Goal: Task Accomplishment & Management: Manage account settings

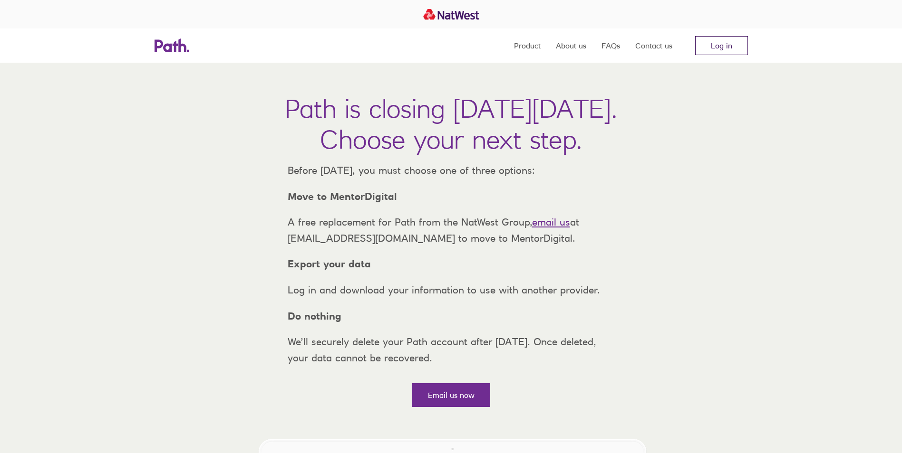
click at [723, 49] on link "Log in" at bounding box center [721, 45] width 53 height 19
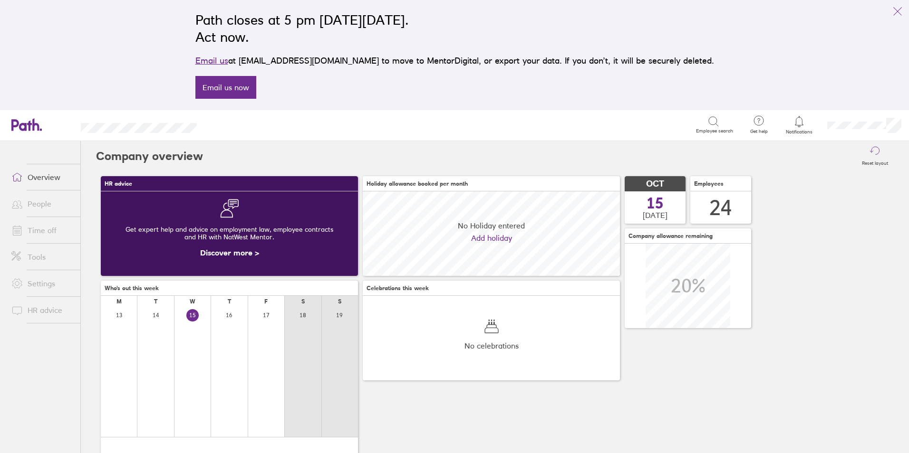
scroll to position [85, 257]
click at [51, 234] on link "Time off" at bounding box center [42, 230] width 77 height 19
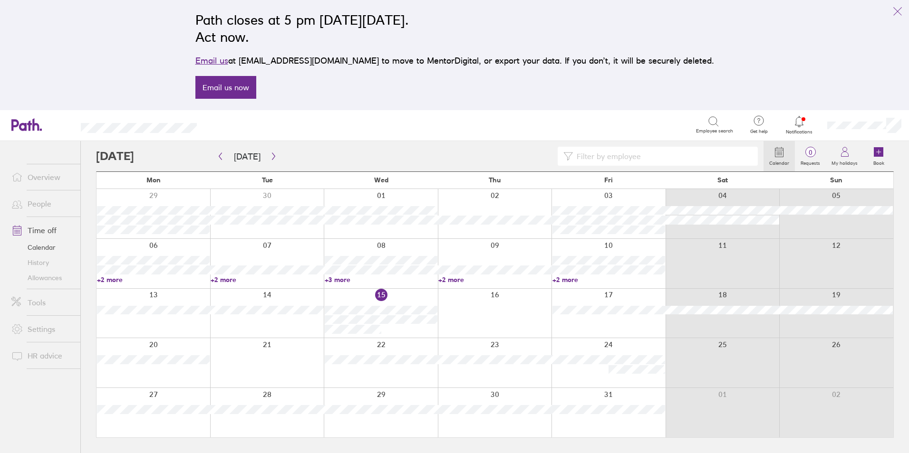
click at [587, 160] on input at bounding box center [662, 156] width 179 height 18
type input "grah"
click at [217, 156] on icon "button" at bounding box center [220, 157] width 7 height 8
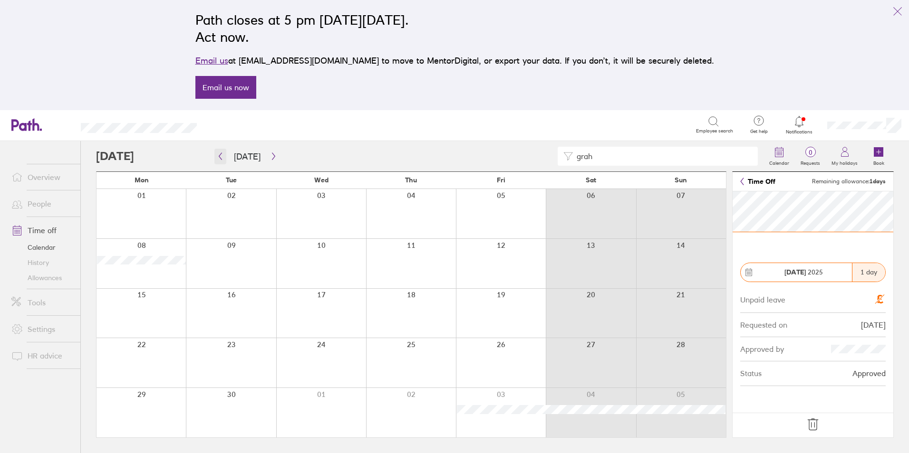
click at [221, 157] on icon "button" at bounding box center [220, 157] width 7 height 8
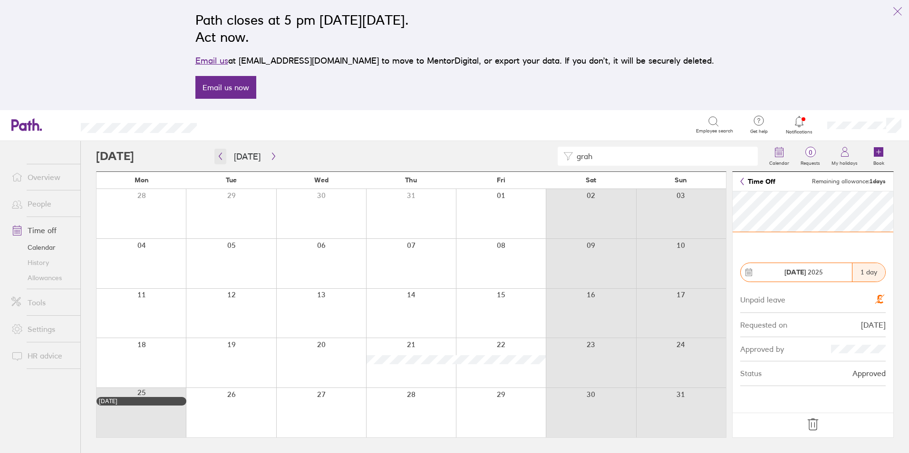
click at [223, 158] on icon "button" at bounding box center [220, 157] width 7 height 8
click at [218, 158] on icon "button" at bounding box center [220, 157] width 7 height 8
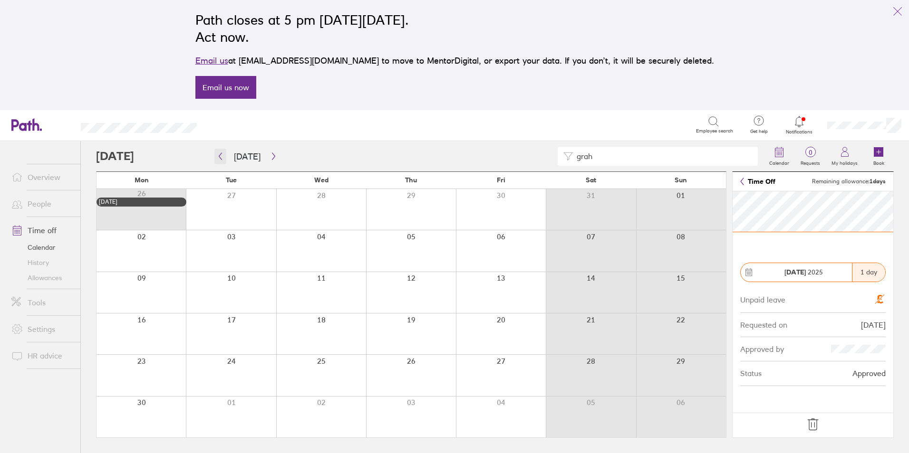
click at [222, 159] on icon "button" at bounding box center [220, 157] width 7 height 8
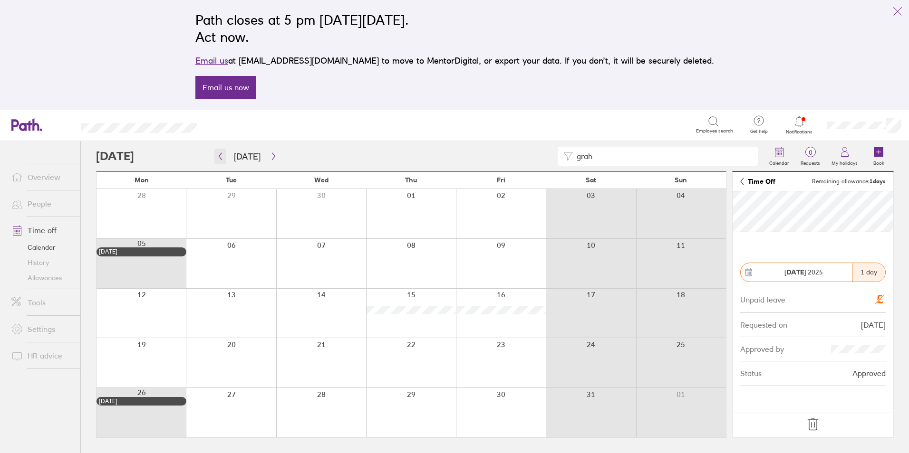
click at [223, 159] on icon "button" at bounding box center [220, 157] width 7 height 8
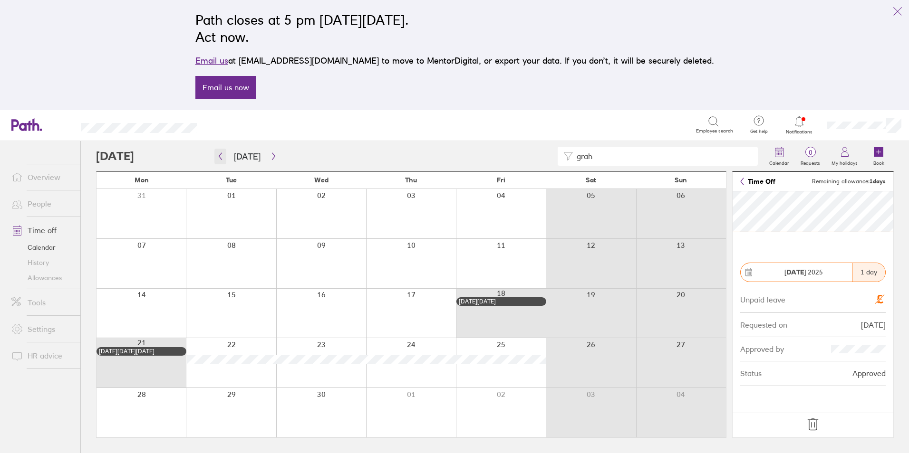
click at [219, 159] on icon "button" at bounding box center [220, 157] width 7 height 8
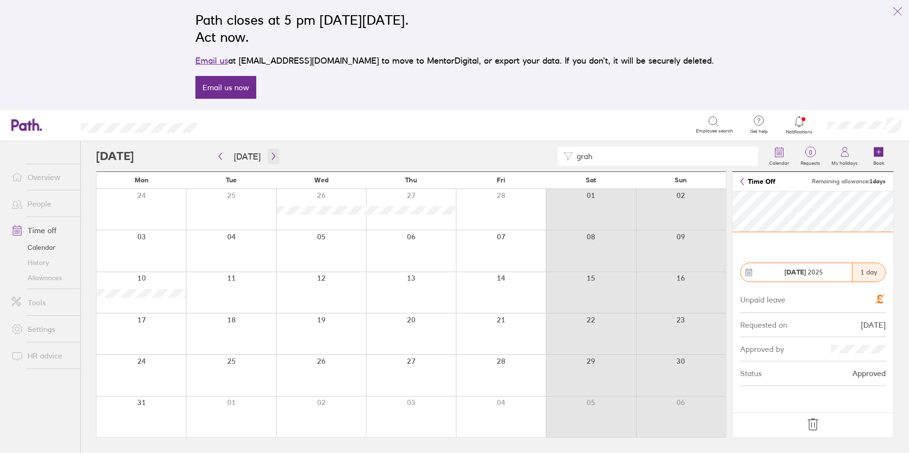
click at [273, 158] on icon "button" at bounding box center [273, 157] width 7 height 8
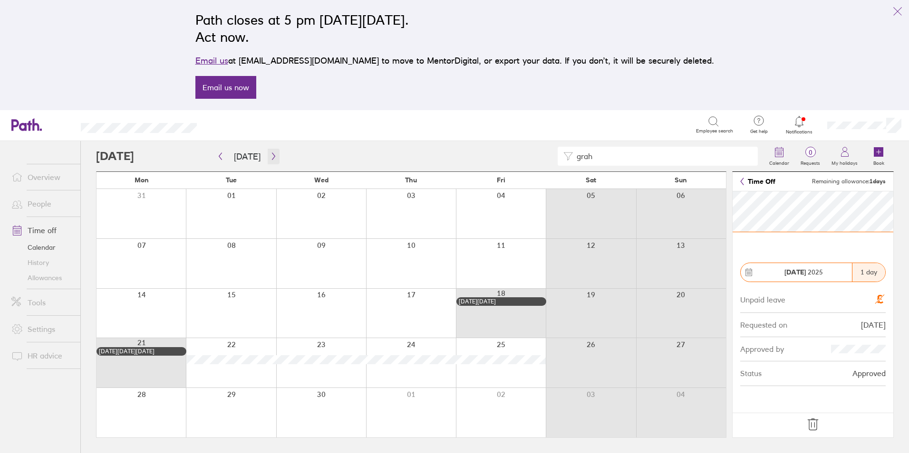
click at [272, 157] on icon "button" at bounding box center [273, 157] width 7 height 8
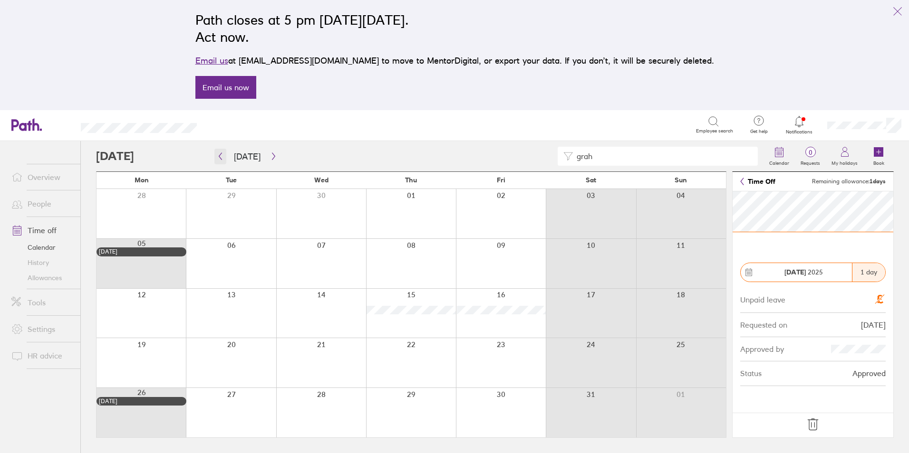
click at [223, 156] on icon "button" at bounding box center [220, 157] width 7 height 8
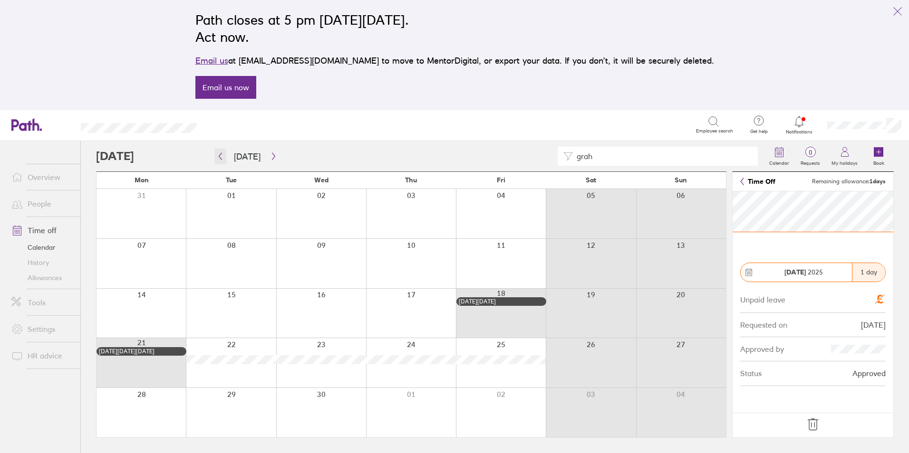
click at [220, 157] on icon "button" at bounding box center [220, 156] width 3 height 7
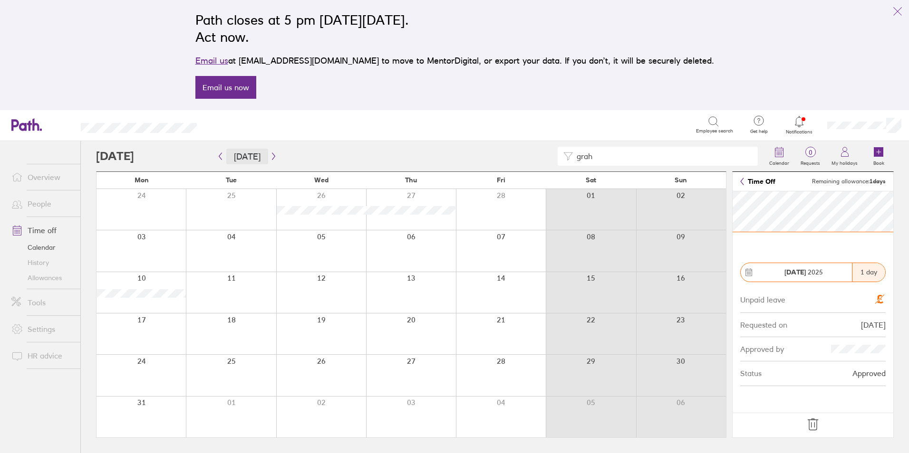
click at [228, 154] on button "Today" at bounding box center [247, 157] width 42 height 16
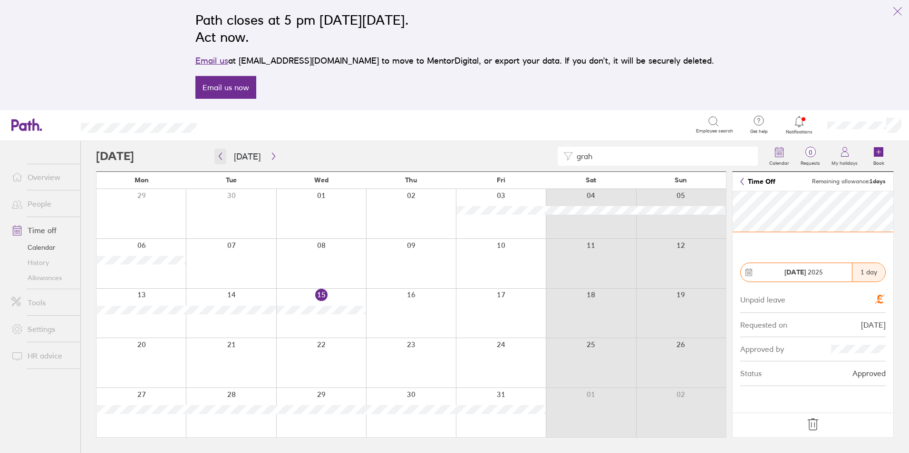
click at [220, 159] on icon "button" at bounding box center [220, 157] width 7 height 8
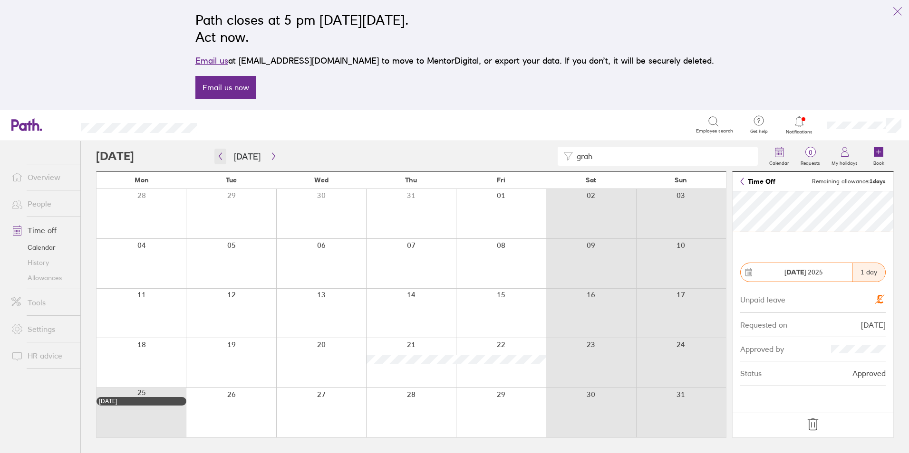
click at [219, 162] on button "button" at bounding box center [220, 157] width 12 height 16
click at [224, 159] on button "button" at bounding box center [220, 157] width 12 height 16
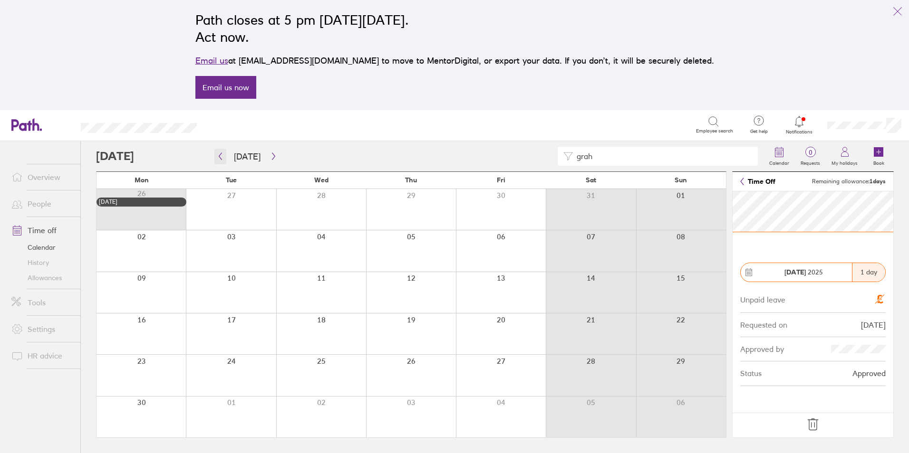
click at [219, 152] on button "button" at bounding box center [220, 157] width 12 height 16
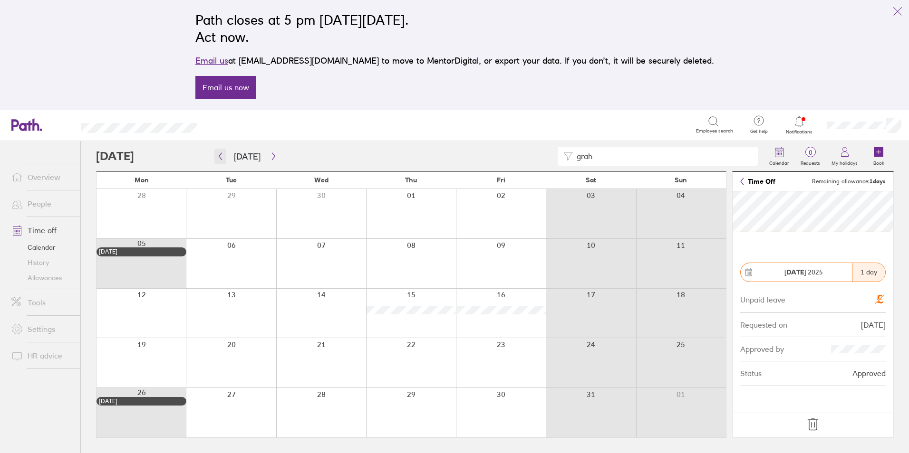
click at [216, 153] on button "button" at bounding box center [220, 157] width 12 height 16
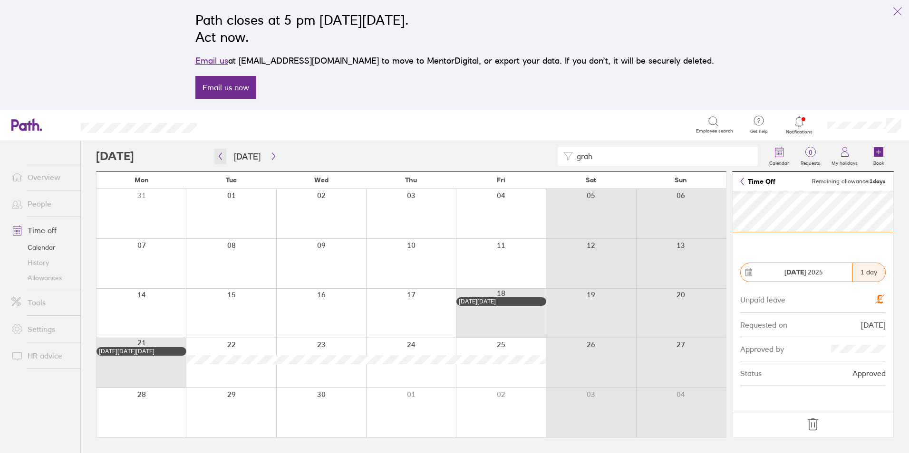
click at [223, 153] on icon "button" at bounding box center [220, 157] width 7 height 8
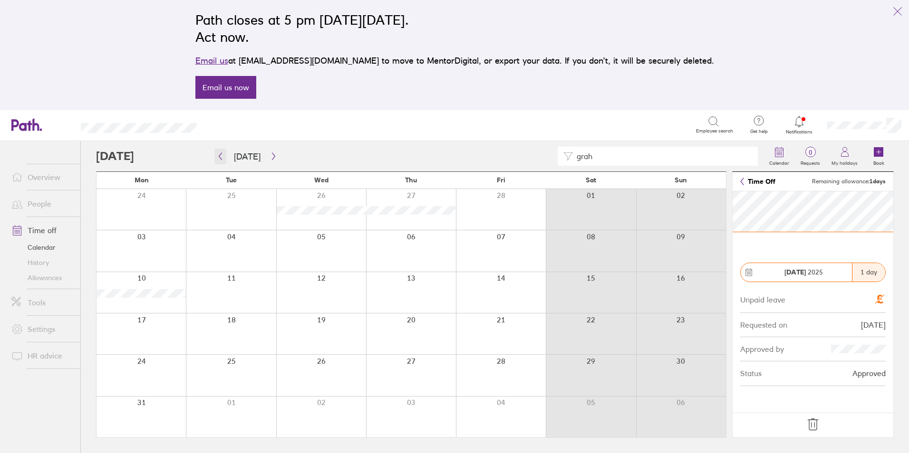
click at [218, 154] on icon "button" at bounding box center [220, 157] width 7 height 8
click at [219, 155] on icon "button" at bounding box center [220, 157] width 7 height 8
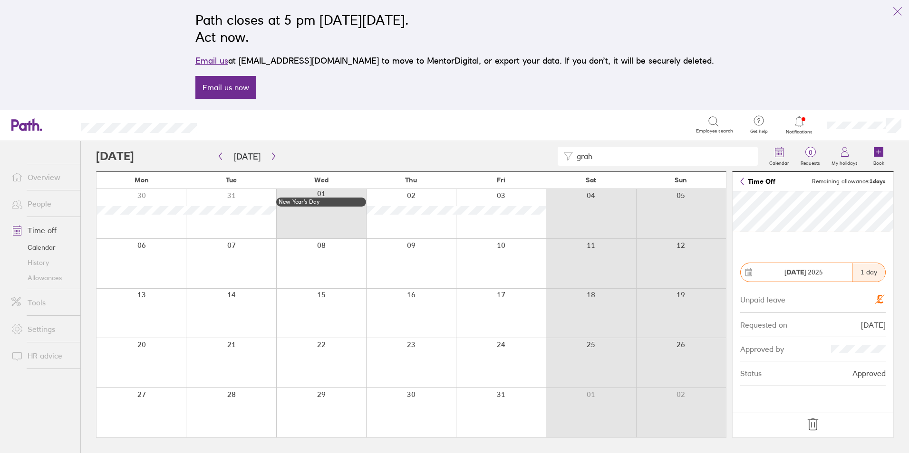
click at [57, 281] on link "Allowances" at bounding box center [42, 277] width 77 height 15
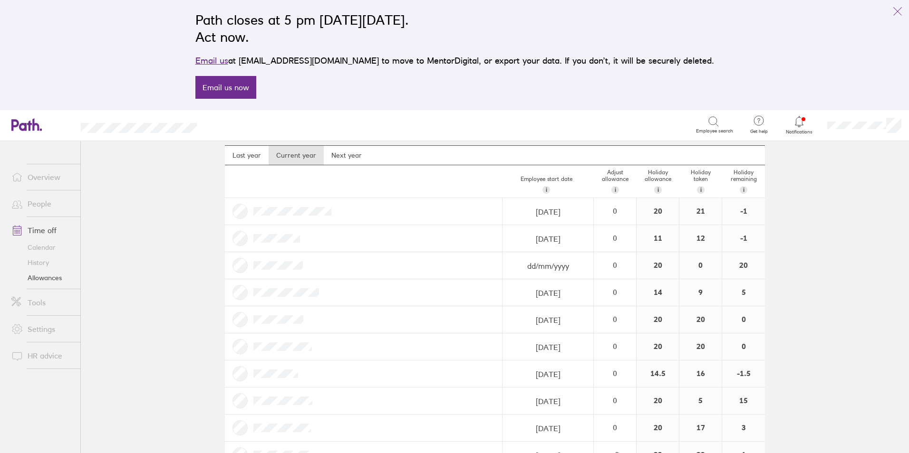
scroll to position [95, 0]
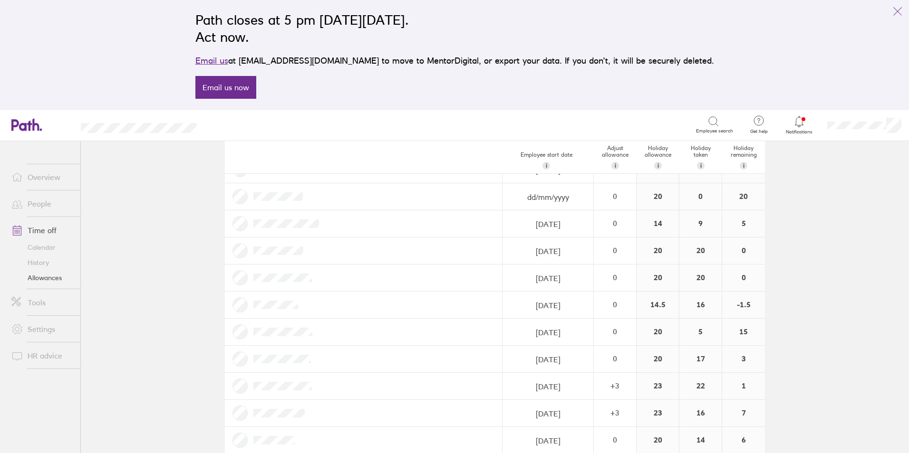
click at [41, 266] on link "History" at bounding box center [42, 262] width 77 height 15
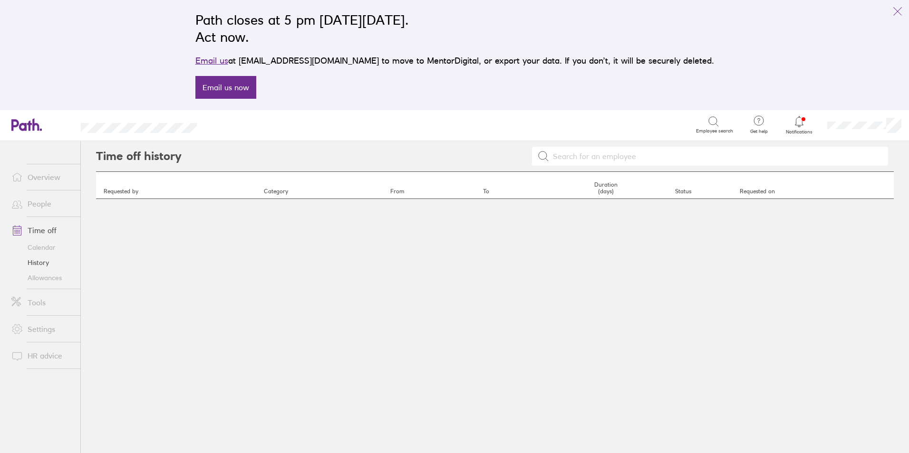
click at [584, 156] on input at bounding box center [715, 156] width 333 height 18
type input "gr"
click at [42, 248] on link "Calendar" at bounding box center [42, 247] width 77 height 15
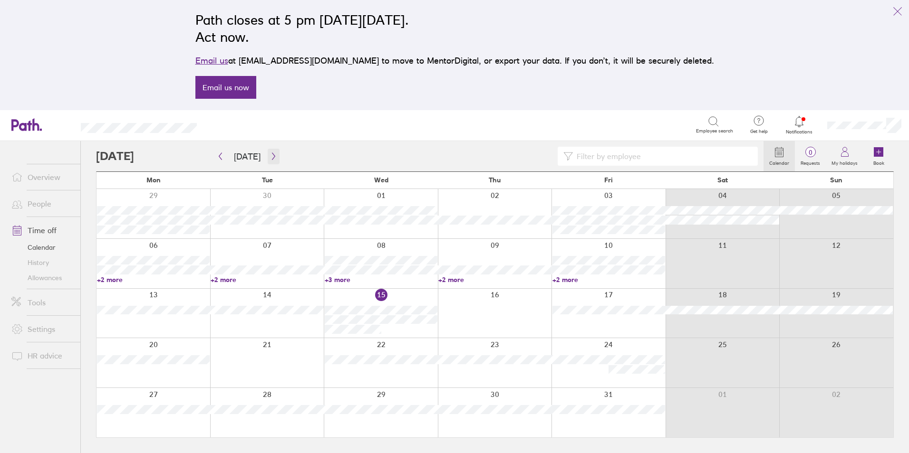
click at [270, 160] on icon "button" at bounding box center [273, 157] width 7 height 8
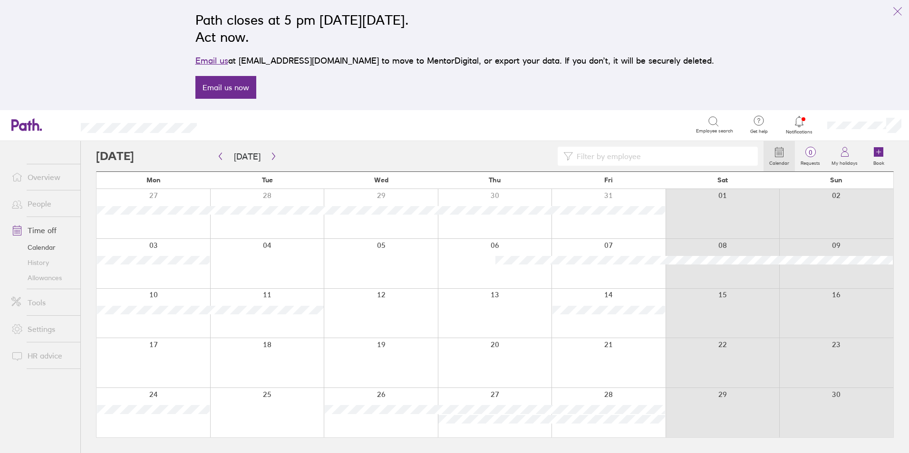
click at [45, 279] on link "Allowances" at bounding box center [42, 277] width 77 height 15
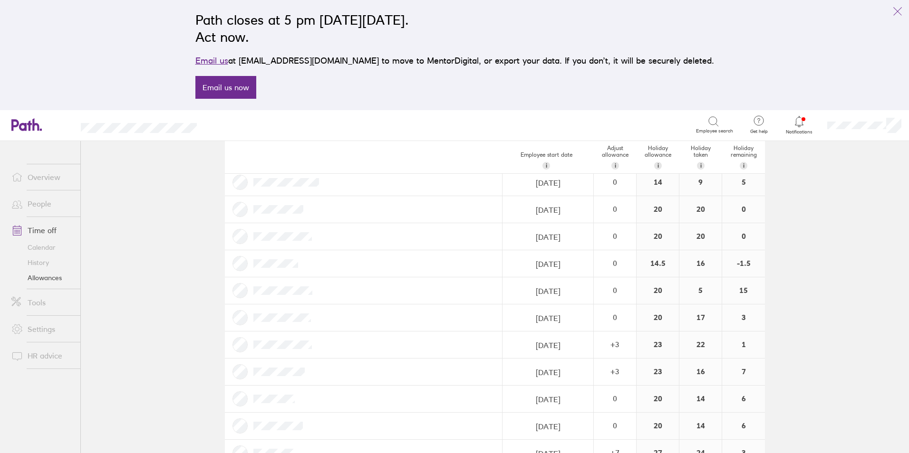
scroll to position [143, 0]
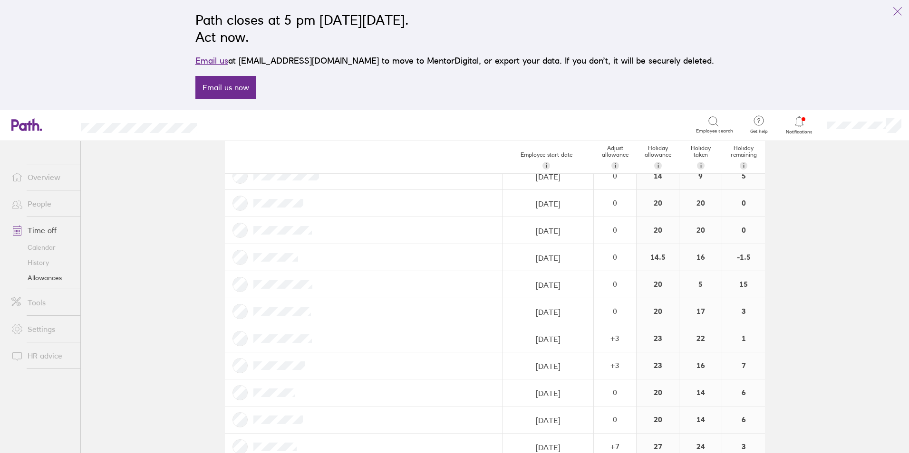
click at [47, 245] on link "Calendar" at bounding box center [42, 247] width 77 height 15
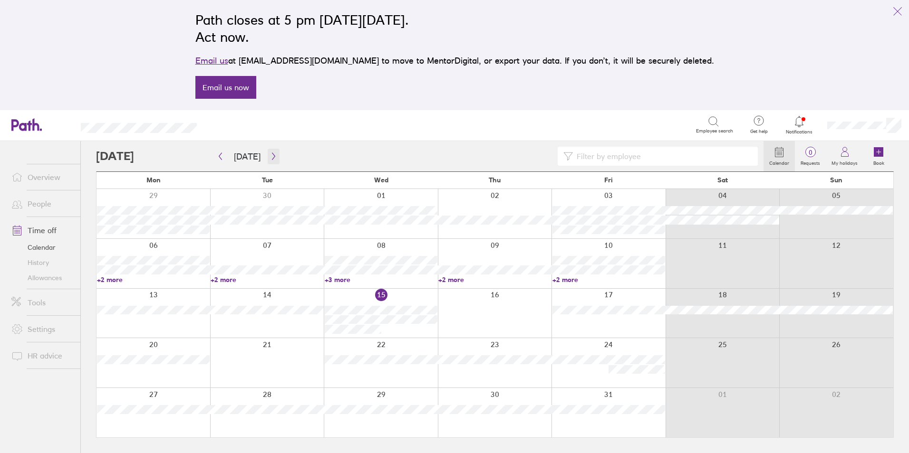
click at [270, 154] on icon "button" at bounding box center [273, 157] width 7 height 8
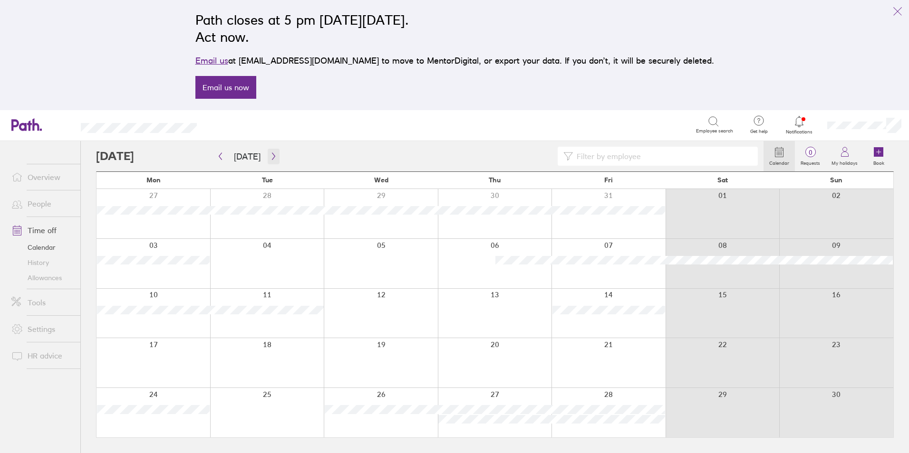
click at [268, 156] on button "button" at bounding box center [274, 157] width 12 height 16
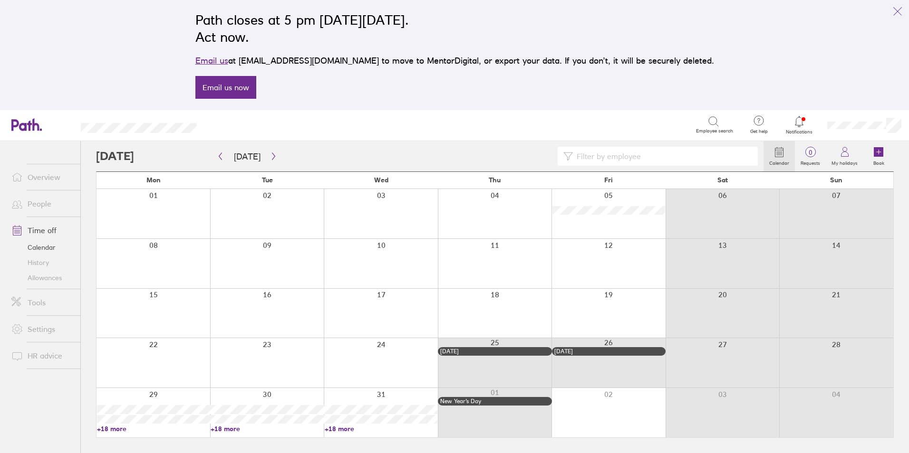
click at [623, 152] on input at bounding box center [662, 156] width 179 height 18
click at [218, 157] on icon "button" at bounding box center [220, 157] width 7 height 8
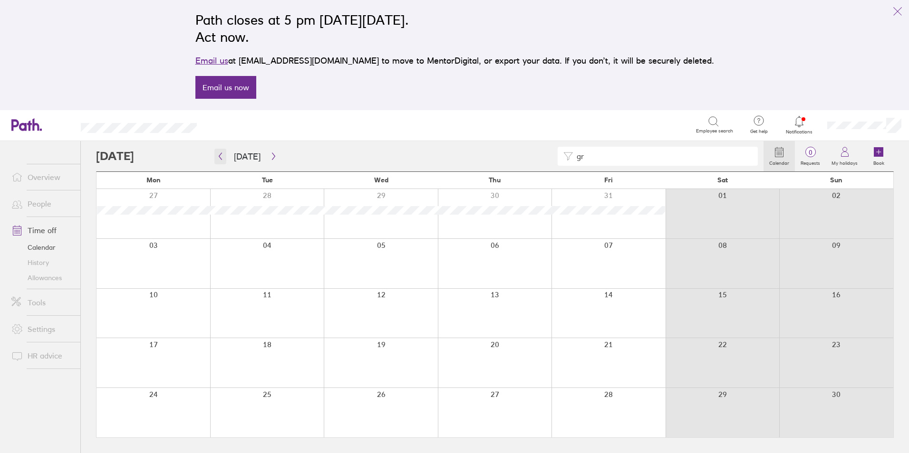
click at [218, 159] on icon "button" at bounding box center [220, 157] width 7 height 8
click at [217, 157] on icon "button" at bounding box center [220, 157] width 7 height 8
click at [219, 160] on button "button" at bounding box center [220, 157] width 12 height 16
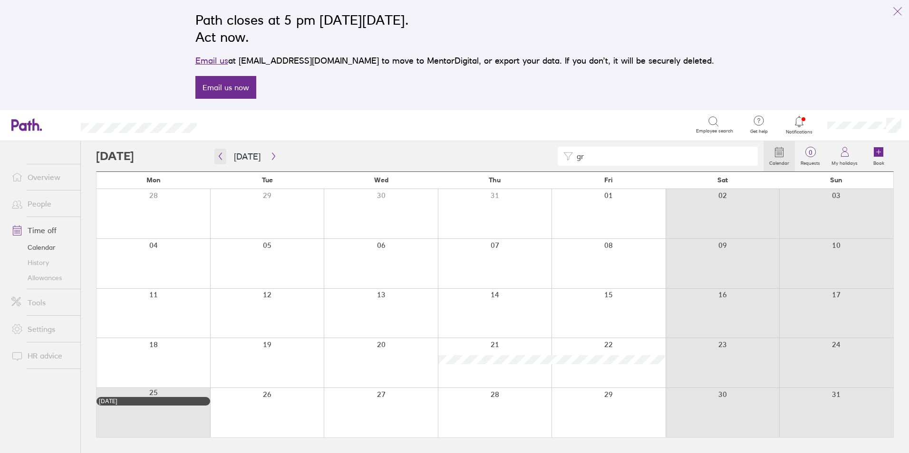
click at [217, 159] on icon "button" at bounding box center [220, 157] width 7 height 8
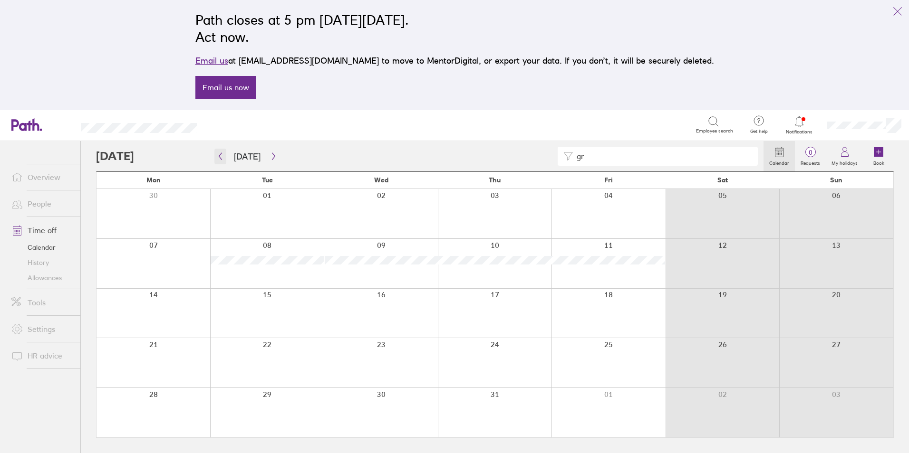
click at [218, 155] on icon "button" at bounding box center [220, 157] width 7 height 8
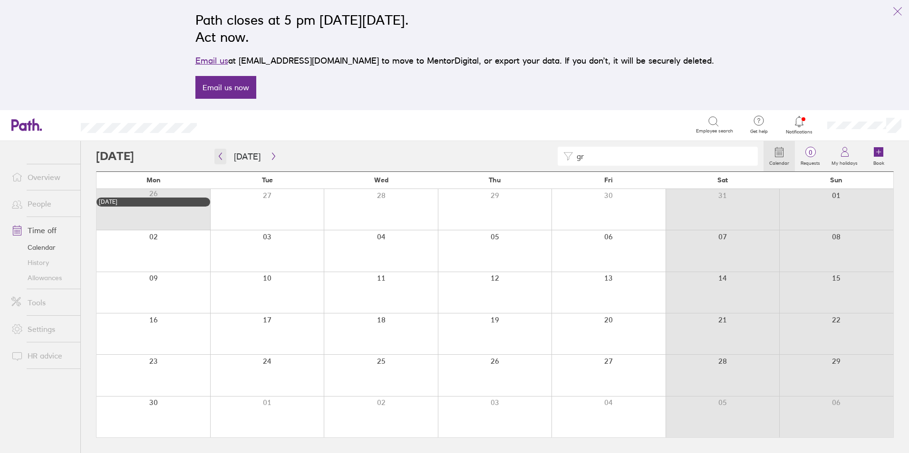
click at [221, 163] on button "button" at bounding box center [220, 157] width 12 height 16
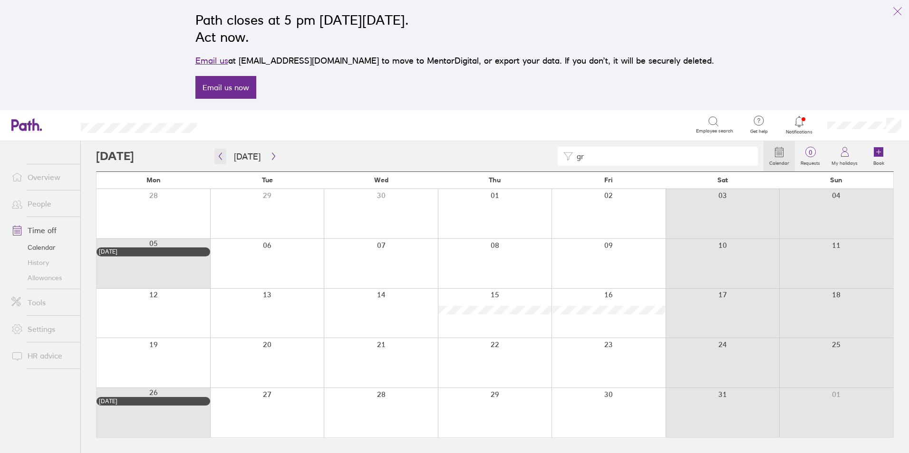
click at [224, 160] on button "button" at bounding box center [220, 157] width 12 height 16
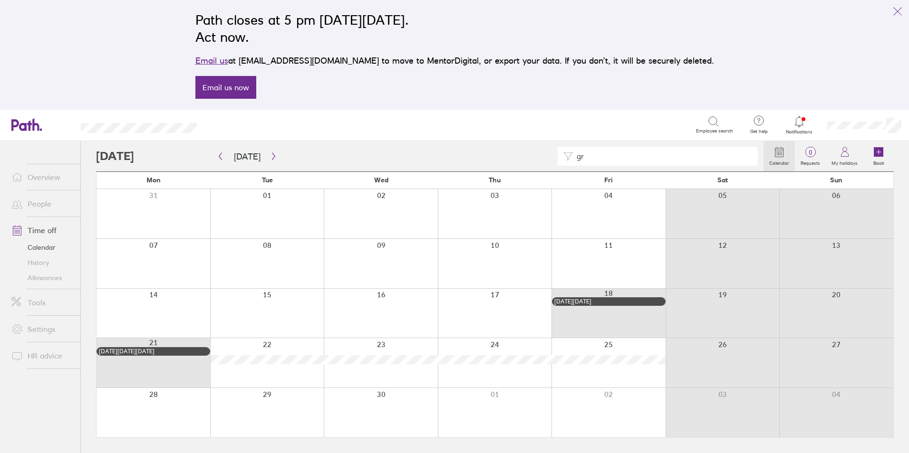
click at [212, 159] on div "gr" at bounding box center [429, 156] width 667 height 19
click at [218, 160] on icon "button" at bounding box center [220, 157] width 7 height 8
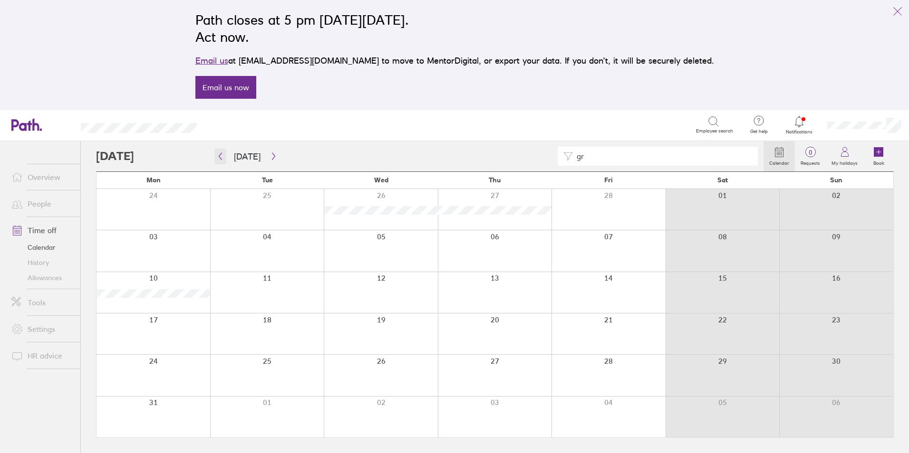
click at [218, 159] on icon "button" at bounding box center [220, 157] width 7 height 8
click at [271, 156] on icon "button" at bounding box center [273, 157] width 7 height 8
click at [613, 164] on input "gr" at bounding box center [662, 156] width 179 height 18
type input "g"
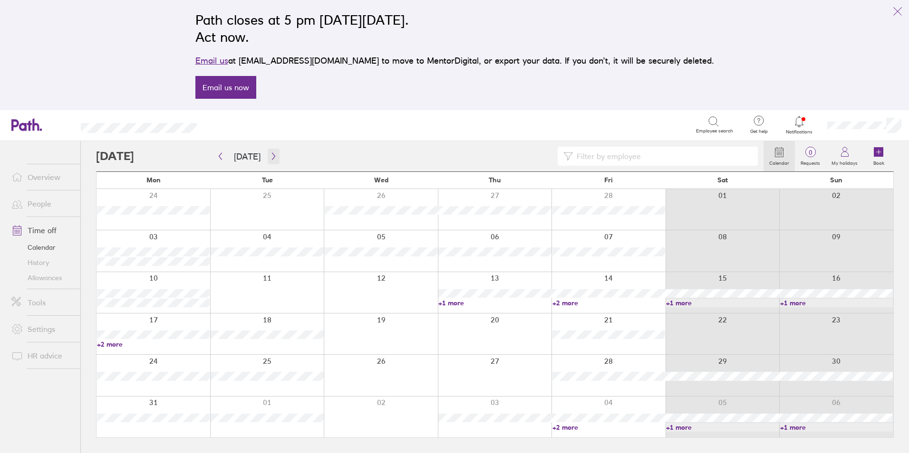
click at [271, 156] on icon "button" at bounding box center [273, 157] width 7 height 8
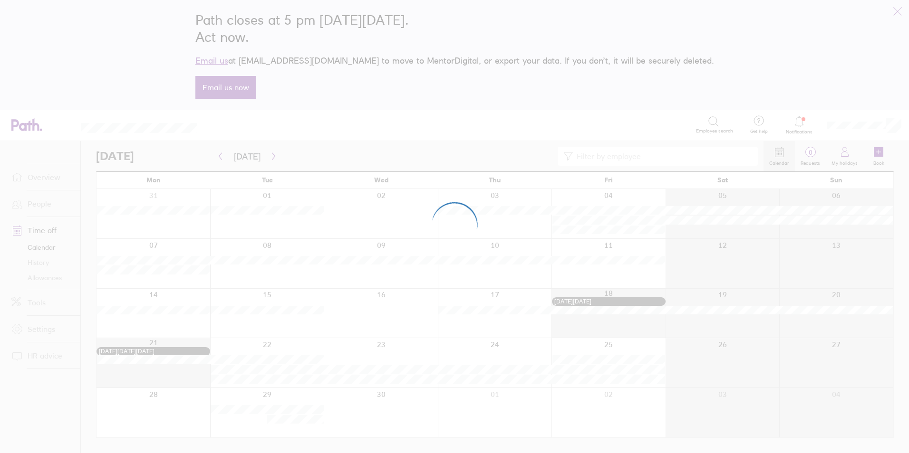
drag, startPoint x: 271, startPoint y: 156, endPoint x: 249, endPoint y: 154, distance: 22.4
click at [249, 154] on div at bounding box center [454, 226] width 909 height 453
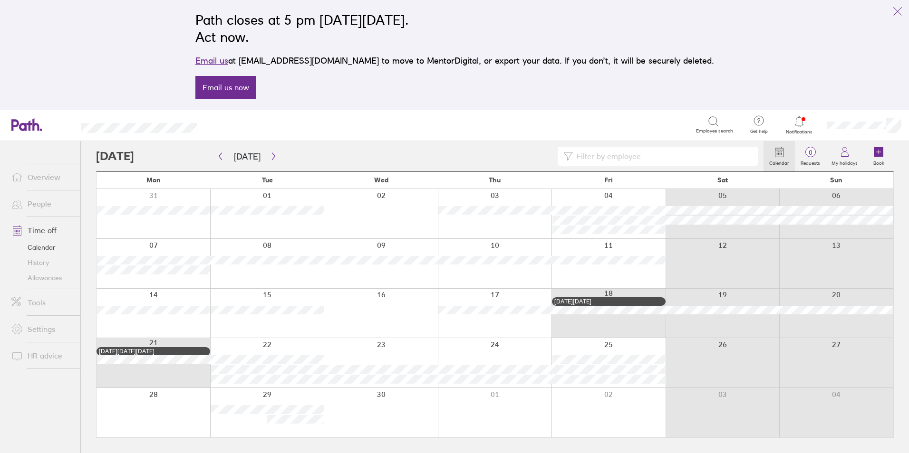
click at [50, 275] on link "Allowances" at bounding box center [42, 277] width 77 height 15
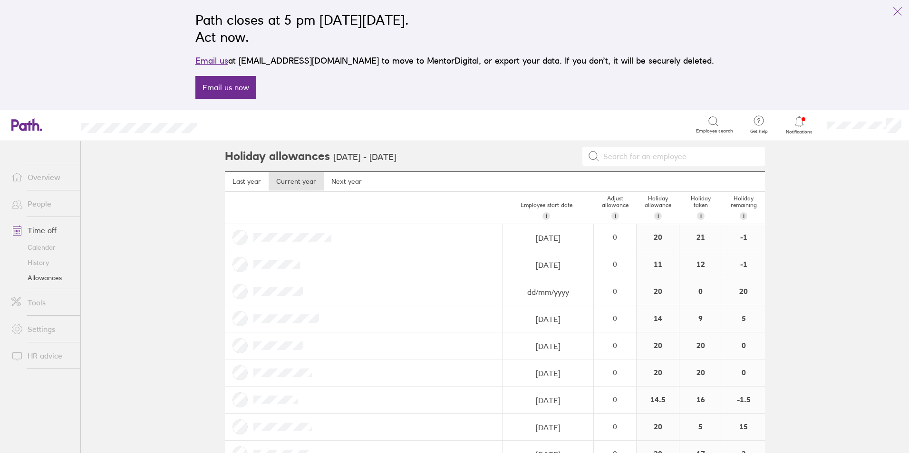
click at [639, 153] on input at bounding box center [679, 156] width 160 height 18
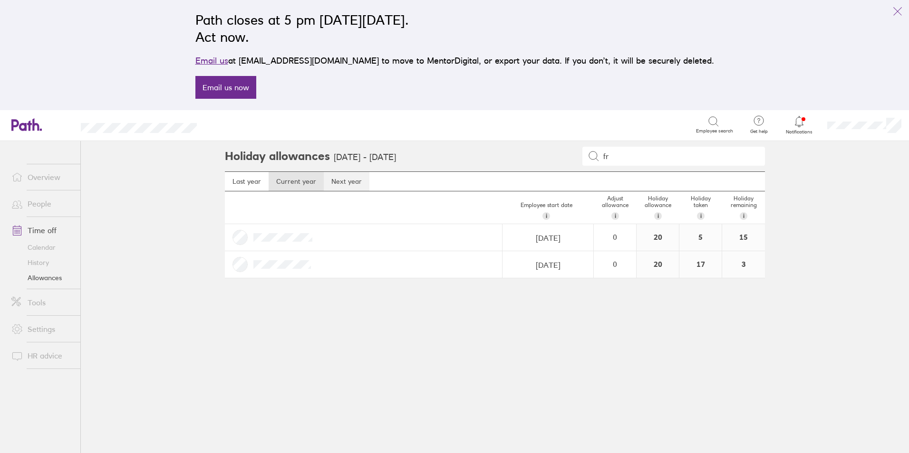
type input "fr"
click at [340, 183] on link "Next year" at bounding box center [347, 181] width 46 height 19
